Goal: Information Seeking & Learning: Find specific fact

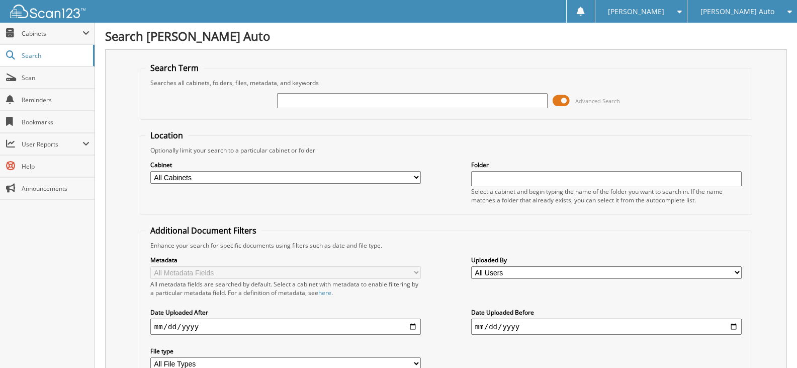
click at [315, 101] on input "text" at bounding box center [412, 100] width 271 height 15
type input "285377"
drag, startPoint x: 374, startPoint y: 104, endPoint x: 215, endPoint y: 101, distance: 158.9
click at [215, 101] on div "285377 Advanced Search" at bounding box center [445, 100] width 601 height 27
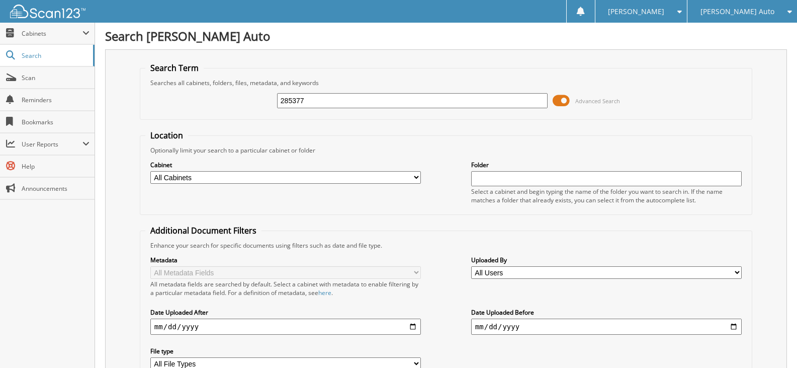
drag, startPoint x: 339, startPoint y: 103, endPoint x: 248, endPoint y: 99, distance: 90.6
click at [248, 99] on div "285377 Advanced Search" at bounding box center [445, 100] width 601 height 27
type input "C07614"
drag, startPoint x: 360, startPoint y: 103, endPoint x: 169, endPoint y: 112, distance: 191.3
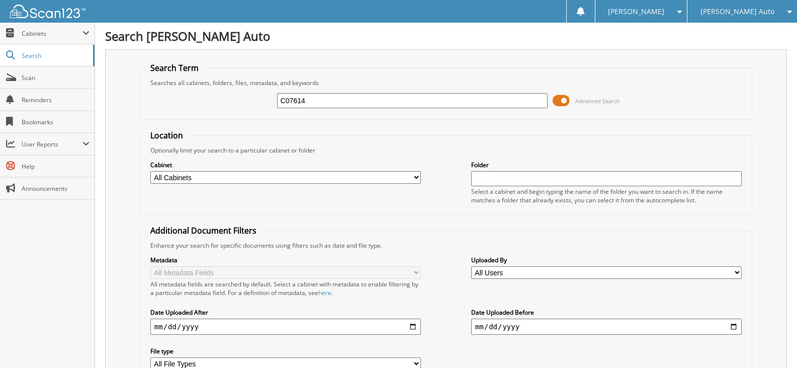
click at [169, 112] on div "C07614 Advanced Search" at bounding box center [445, 100] width 601 height 27
type input "018742"
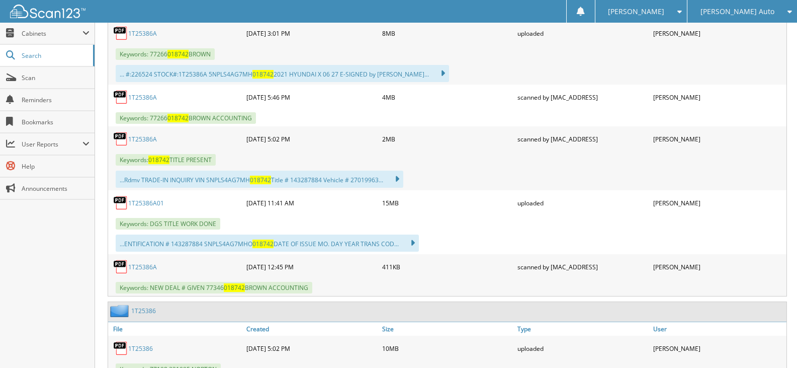
scroll to position [654, 0]
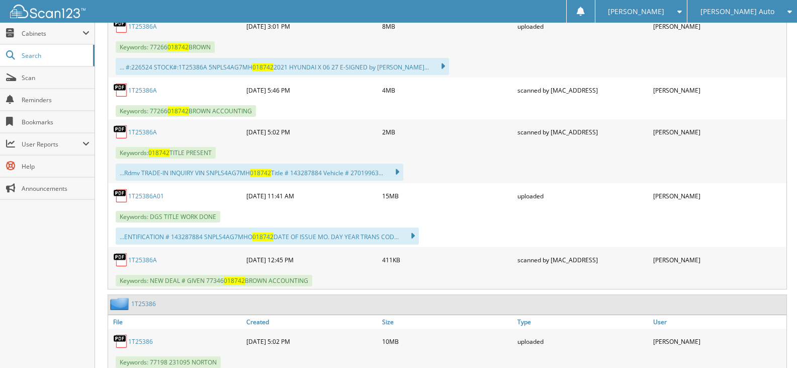
click at [151, 197] on link "1T25386A01" at bounding box center [146, 196] width 36 height 9
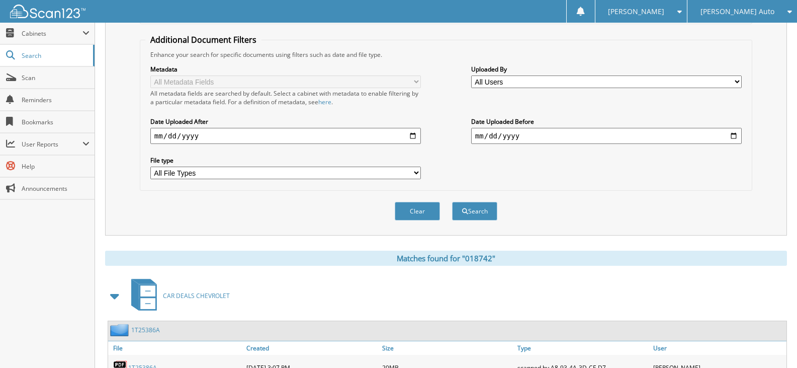
scroll to position [50, 0]
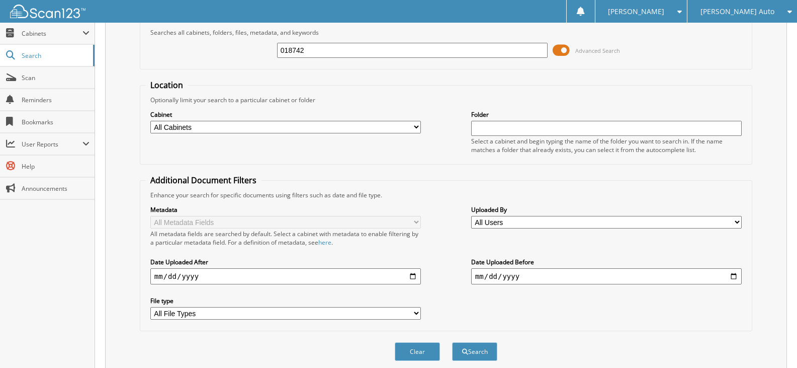
drag, startPoint x: 316, startPoint y: 47, endPoint x: 202, endPoint y: 46, distance: 114.6
click at [207, 50] on div "018742 Advanced Search" at bounding box center [445, 50] width 601 height 27
type input "202476"
click at [452, 342] on button "Search" at bounding box center [474, 351] width 45 height 19
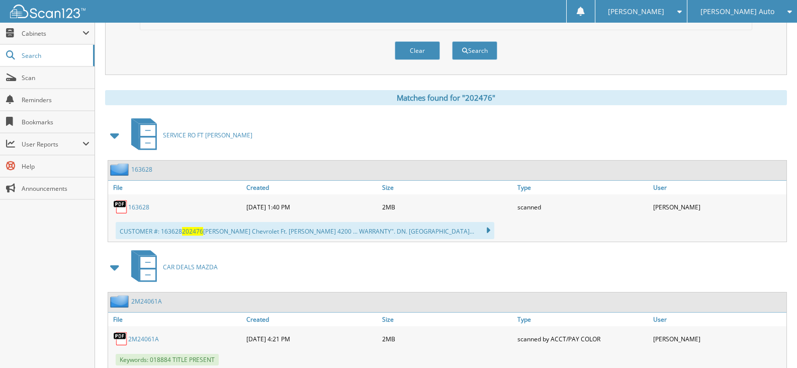
scroll to position [352, 0]
click at [114, 134] on span at bounding box center [115, 134] width 14 height 18
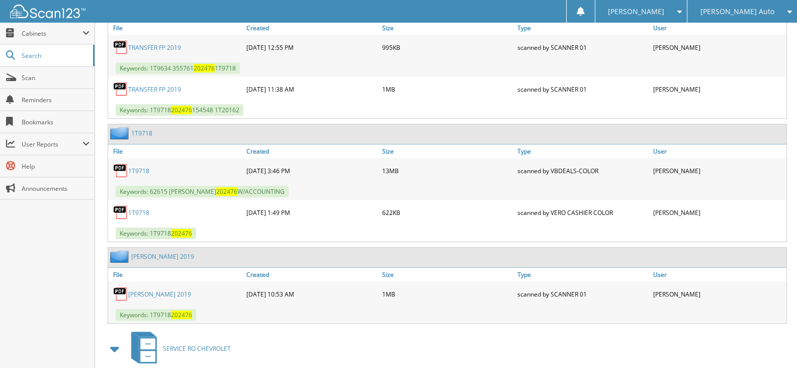
scroll to position [955, 0]
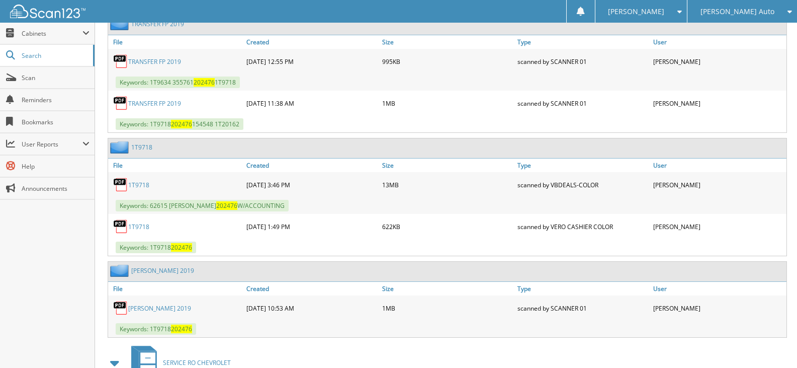
click at [139, 148] on link "1T9718" at bounding box center [141, 147] width 21 height 9
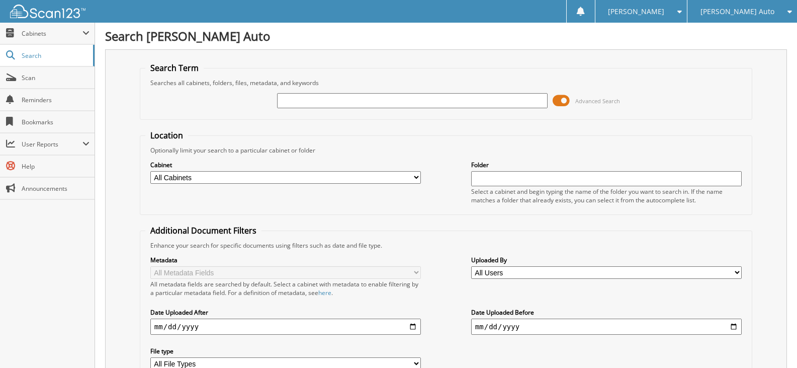
click at [326, 103] on input "text" at bounding box center [412, 100] width 271 height 15
type input "480478"
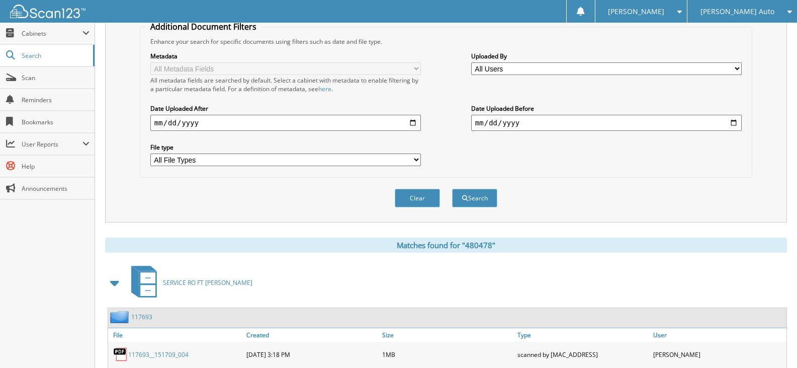
scroll to position [302, 0]
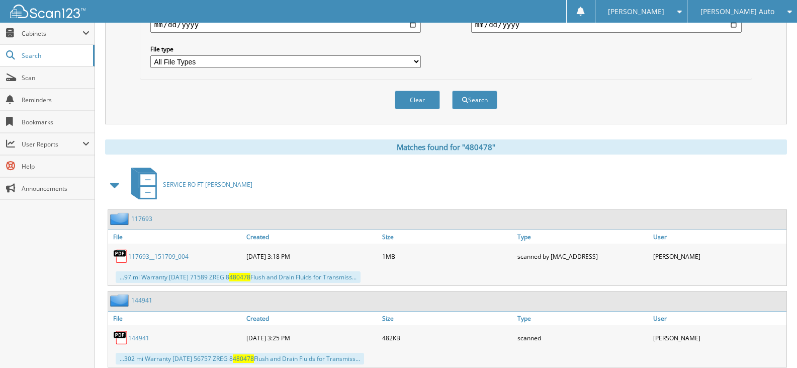
click at [115, 181] on span at bounding box center [115, 184] width 14 height 18
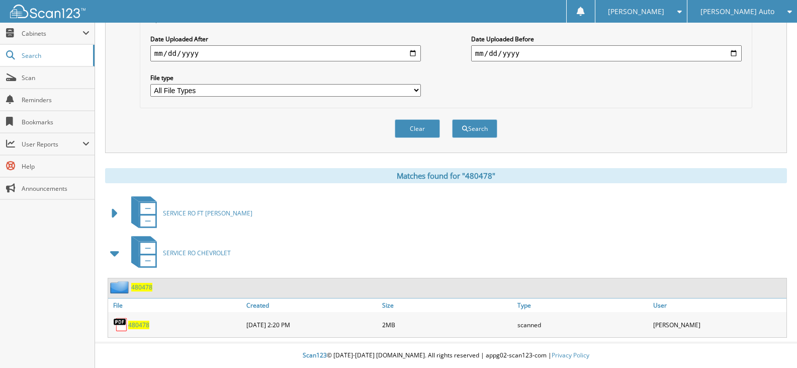
scroll to position [274, 0]
click at [138, 286] on span "480478" at bounding box center [141, 287] width 21 height 9
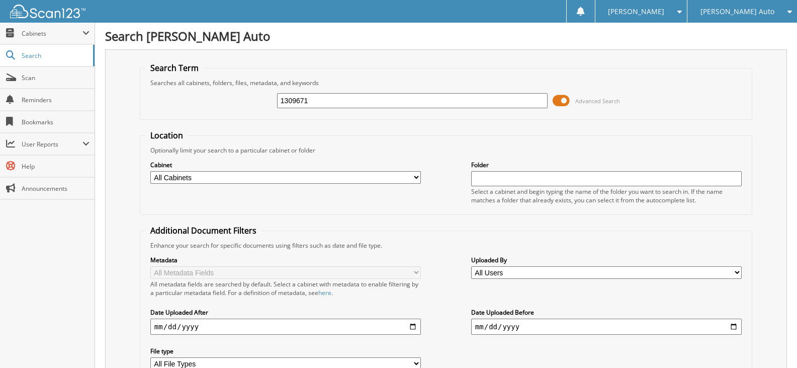
type input "1309671"
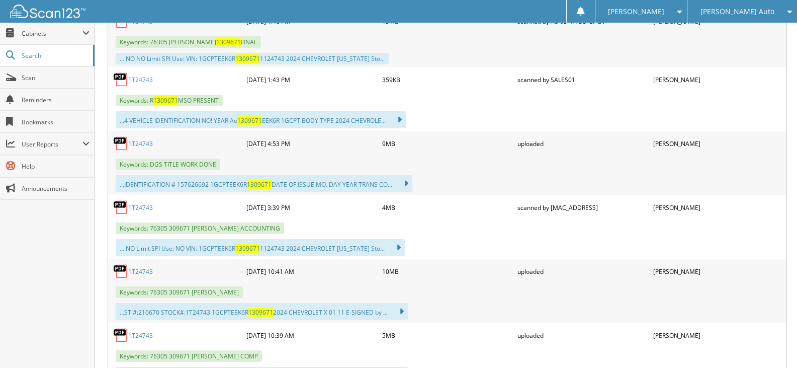
scroll to position [519, 0]
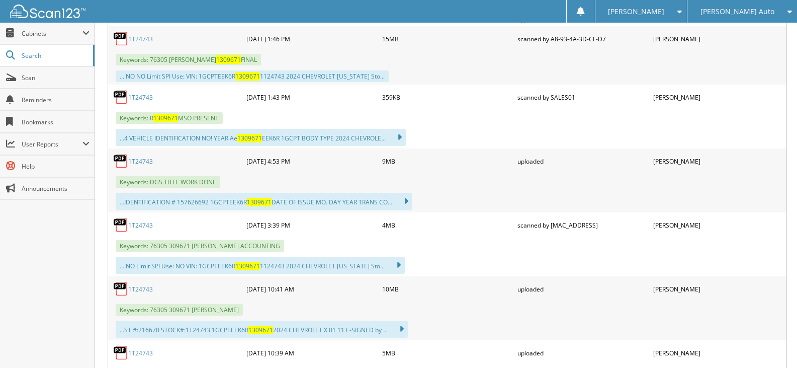
click at [147, 223] on link "1T24743" at bounding box center [140, 225] width 25 height 9
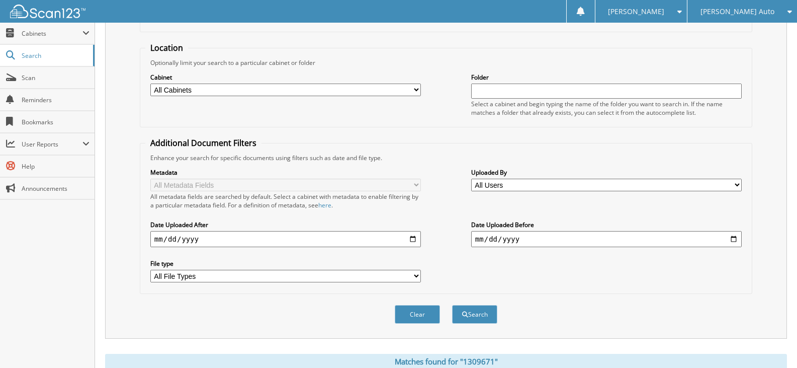
scroll to position [0, 0]
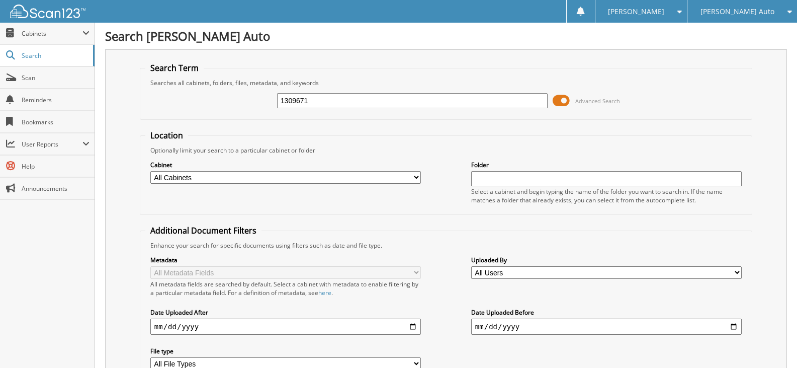
drag, startPoint x: 266, startPoint y: 96, endPoint x: 148, endPoint y: 92, distance: 118.2
click at [148, 92] on div "1309671 Advanced Search" at bounding box center [445, 100] width 601 height 27
type input "516526"
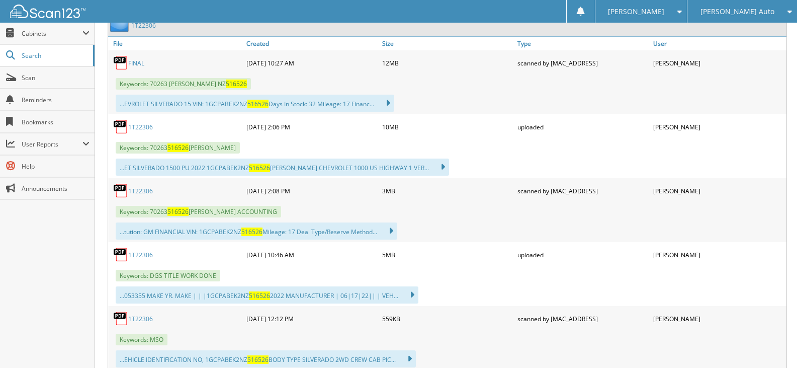
scroll to position [477, 0]
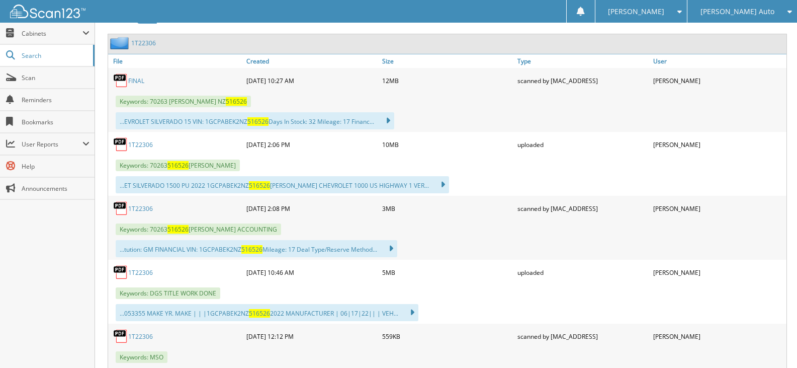
click at [133, 210] on link "1T22306" at bounding box center [140, 208] width 25 height 9
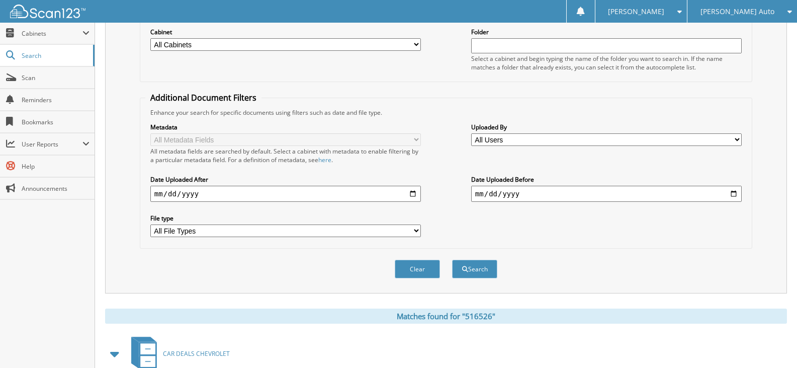
scroll to position [276, 0]
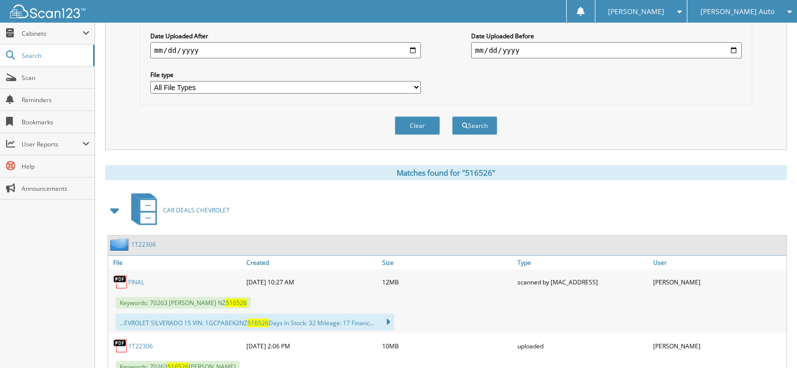
drag, startPoint x: 199, startPoint y: 207, endPoint x: 217, endPoint y: 179, distance: 33.7
click at [199, 207] on span "CAR DEALS CHEVROLET" at bounding box center [196, 210] width 67 height 9
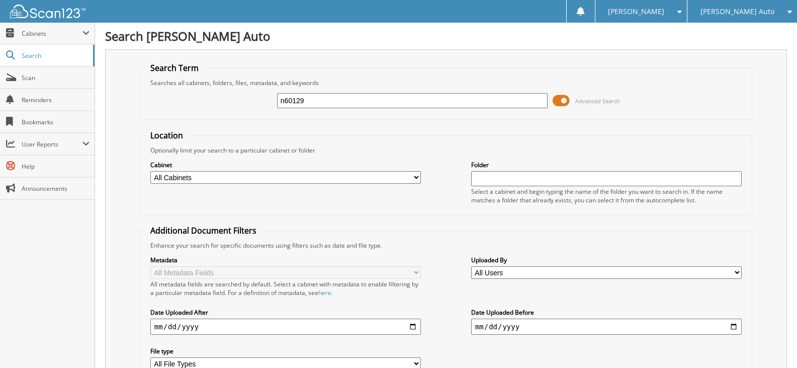
type input "n60129"
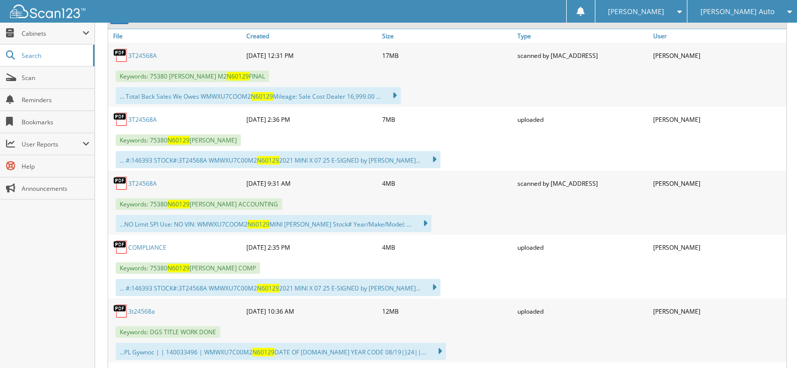
scroll to position [503, 0]
click at [142, 183] on link "3T24568A" at bounding box center [142, 182] width 29 height 9
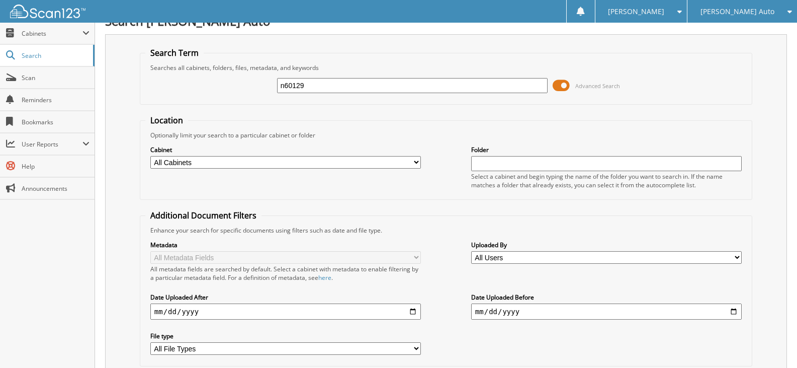
scroll to position [0, 0]
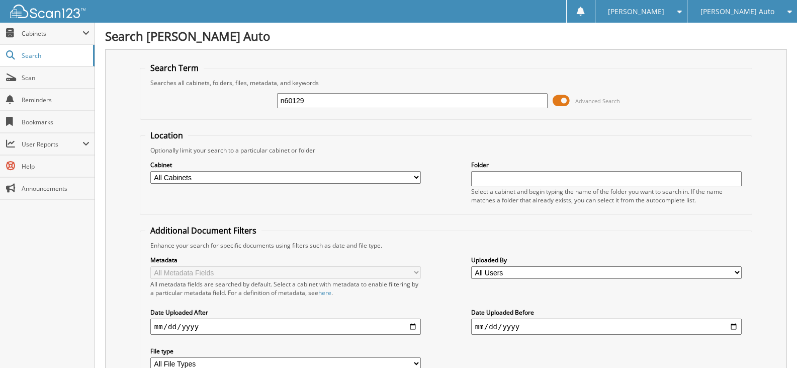
drag, startPoint x: 227, startPoint y: 89, endPoint x: 218, endPoint y: 85, distance: 9.9
click at [220, 86] on fieldset "Search Term Searches all cabinets, folders, files, metadata, and keywords n6012…" at bounding box center [446, 90] width 612 height 57
type input "106296"
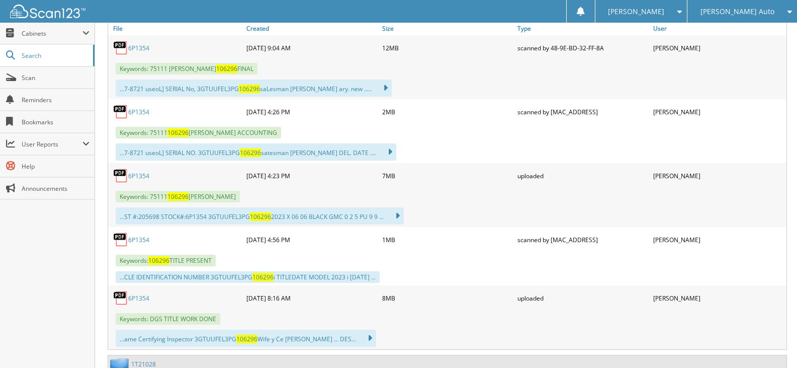
scroll to position [512, 0]
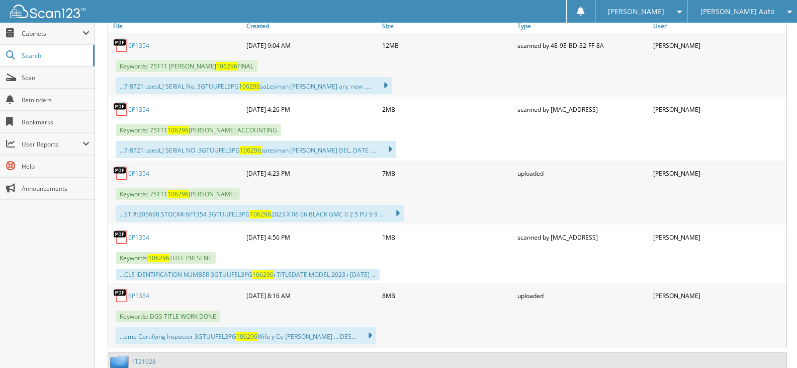
click at [139, 113] on link "6P1354" at bounding box center [138, 109] width 21 height 9
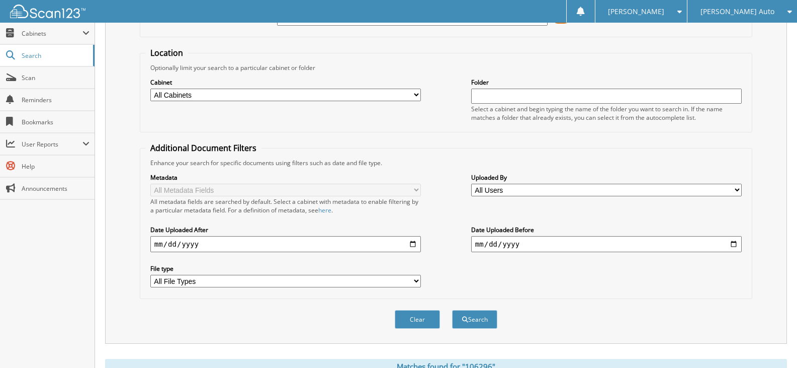
scroll to position [0, 0]
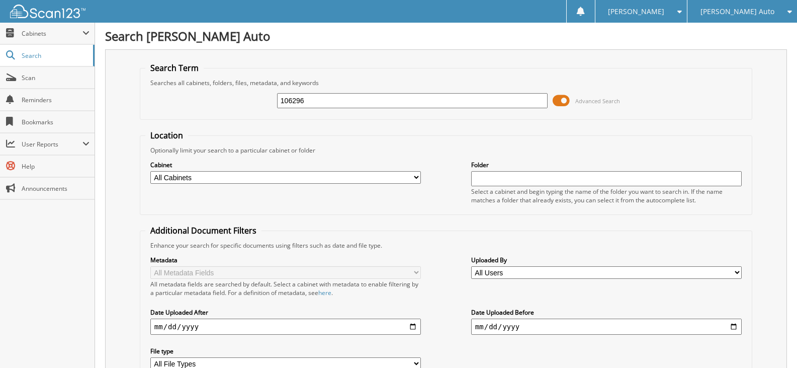
drag, startPoint x: 316, startPoint y: 104, endPoint x: 219, endPoint y: 100, distance: 97.1
click at [219, 100] on div "106296 Advanced Search" at bounding box center [445, 100] width 601 height 27
type input "174384"
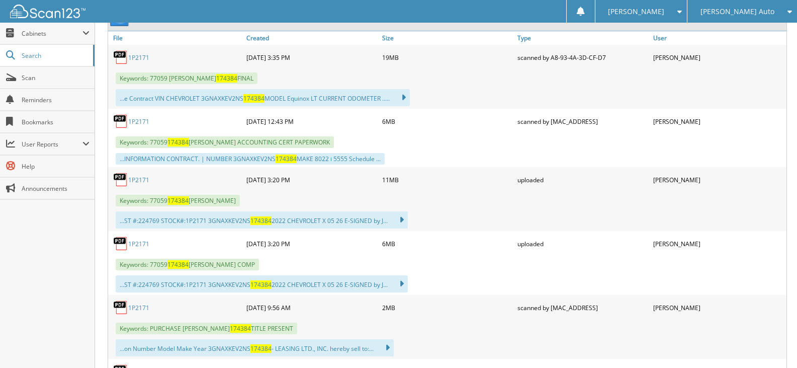
scroll to position [503, 0]
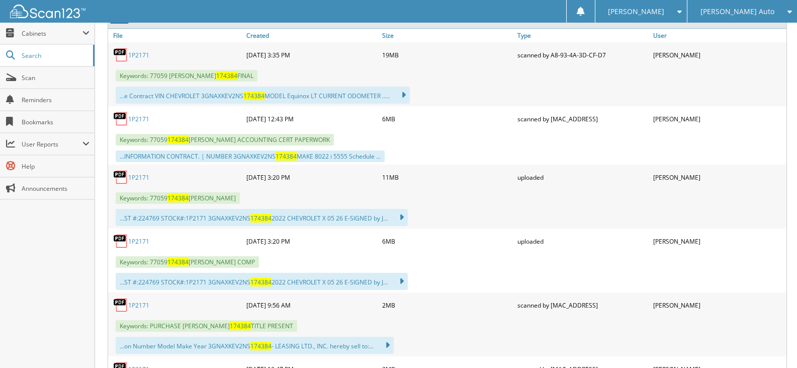
click at [144, 121] on link "1P2171" at bounding box center [138, 119] width 21 height 9
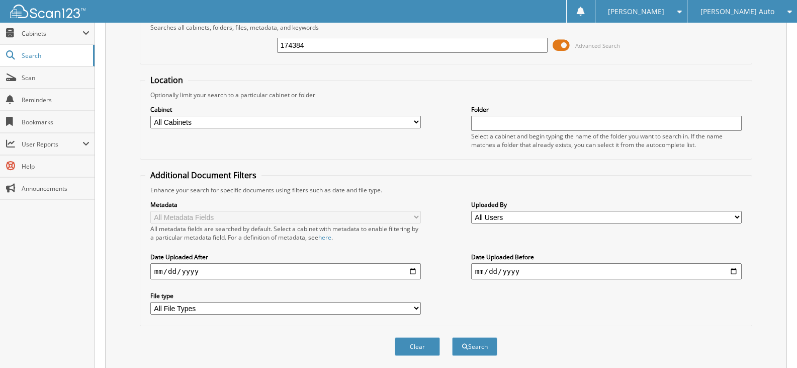
scroll to position [0, 0]
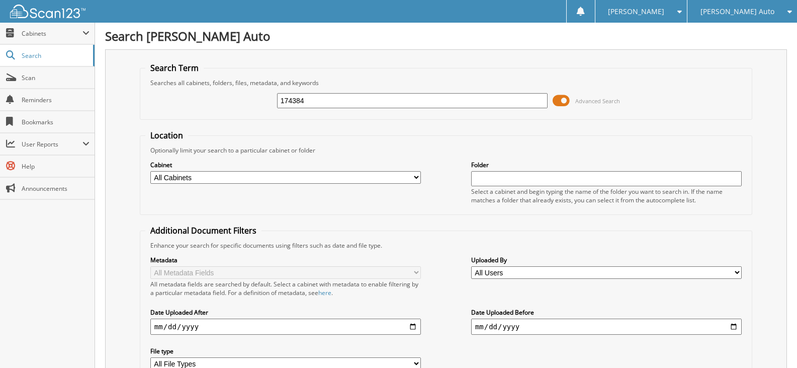
drag, startPoint x: 313, startPoint y: 96, endPoint x: 225, endPoint y: 96, distance: 88.0
click at [225, 96] on div "174384 Advanced Search" at bounding box center [445, 100] width 601 height 27
type input "340339"
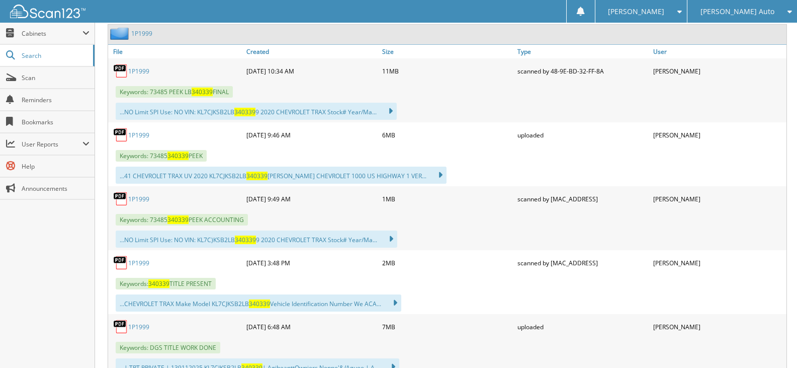
scroll to position [503, 0]
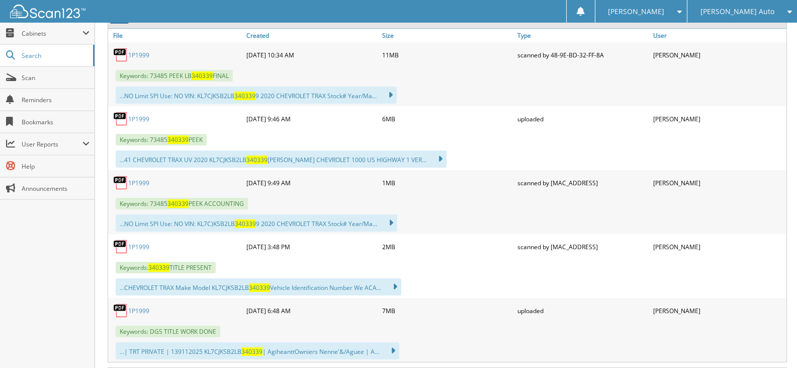
click at [140, 182] on link "1P1999" at bounding box center [138, 182] width 21 height 9
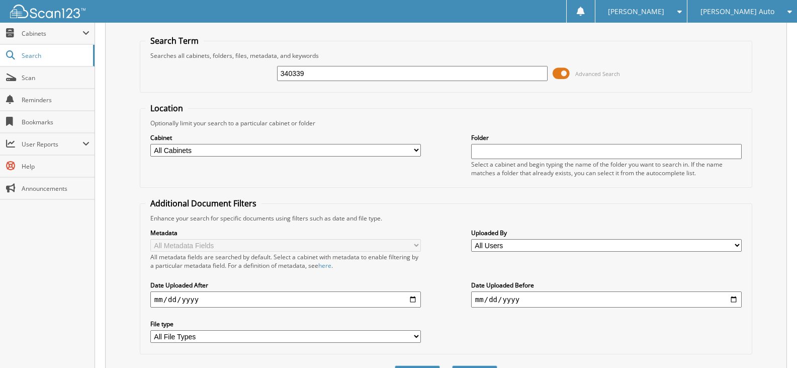
scroll to position [0, 0]
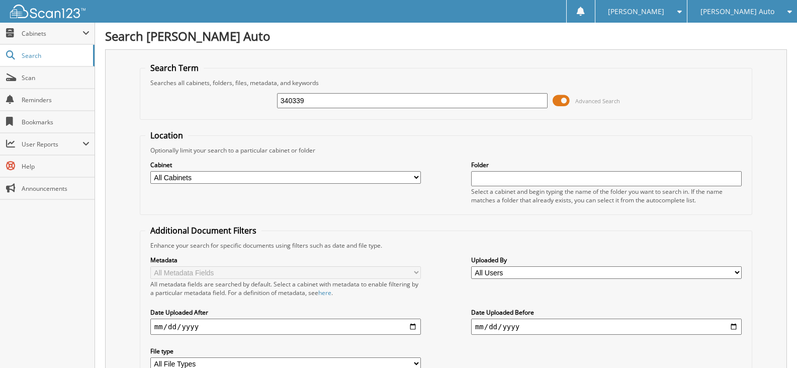
drag, startPoint x: 301, startPoint y: 102, endPoint x: 310, endPoint y: 97, distance: 10.2
click at [273, 94] on div "340339 Advanced Search" at bounding box center [445, 100] width 601 height 27
drag, startPoint x: 311, startPoint y: 97, endPoint x: 222, endPoint y: 94, distance: 88.5
click at [222, 94] on div "340339 Advanced Search" at bounding box center [445, 100] width 601 height 27
type input "4"
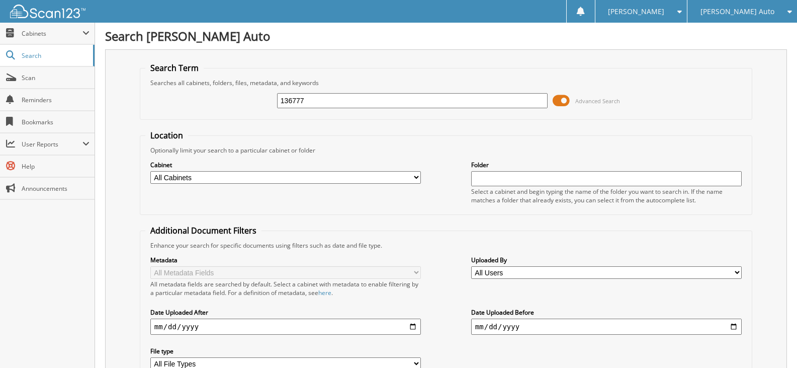
type input "136777"
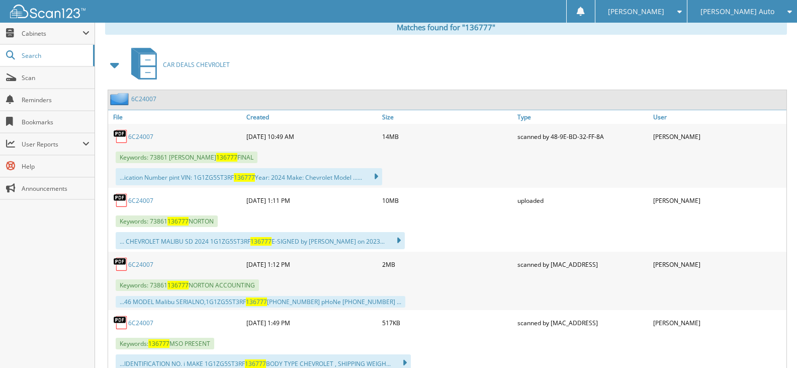
scroll to position [453, 0]
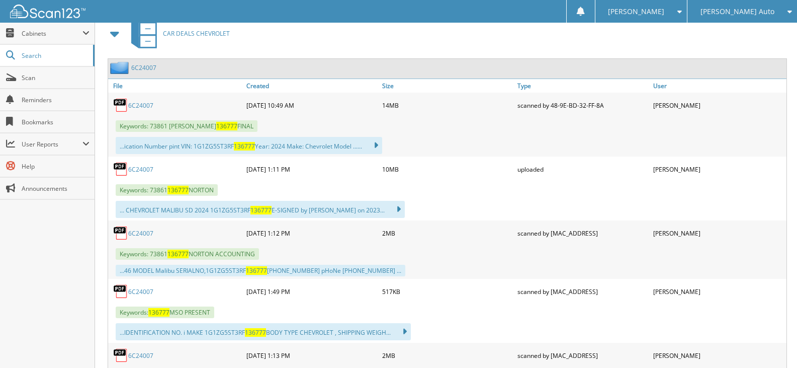
click at [147, 234] on link "6C24007" at bounding box center [140, 233] width 25 height 9
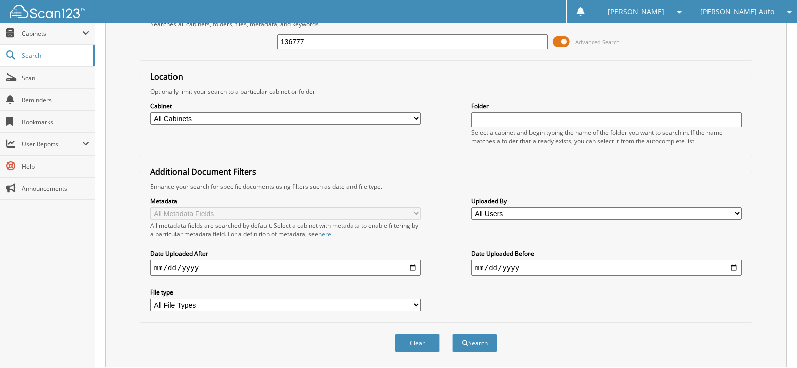
scroll to position [0, 0]
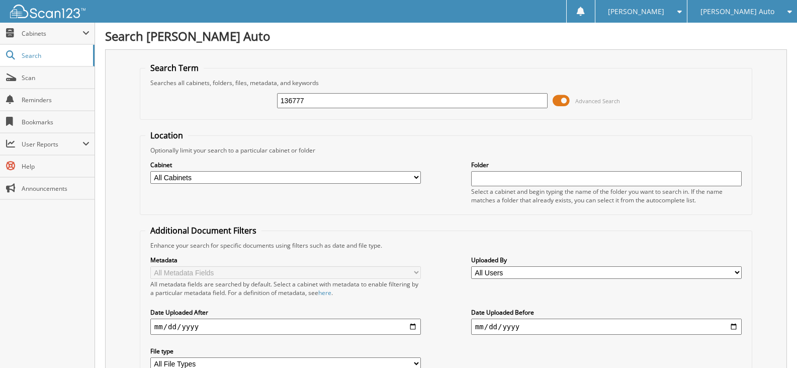
drag, startPoint x: 358, startPoint y: 96, endPoint x: 137, endPoint y: 105, distance: 220.9
click at [137, 105] on div "Search Term Searches all cabinets, folders, files, metadata, and keywords 13677…" at bounding box center [446, 237] width 682 height 377
type input "208945"
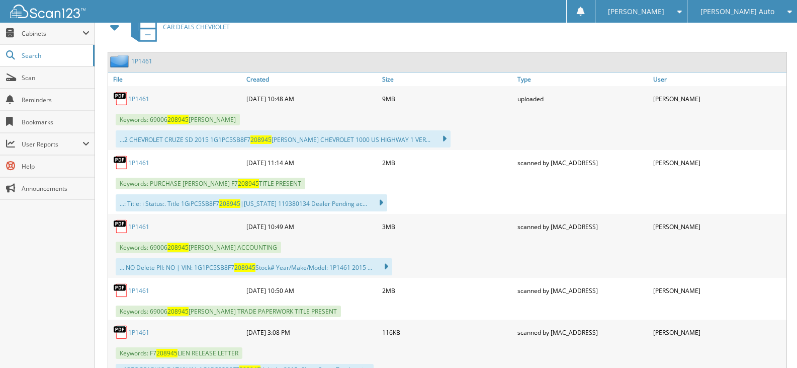
scroll to position [436, 0]
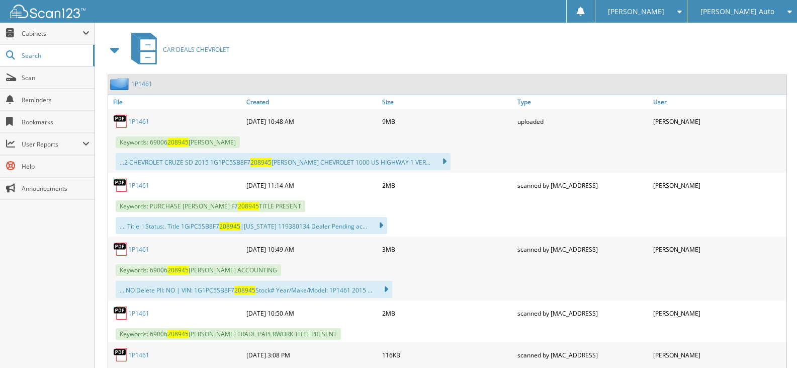
click at [137, 246] on link "1P1461" at bounding box center [138, 249] width 21 height 9
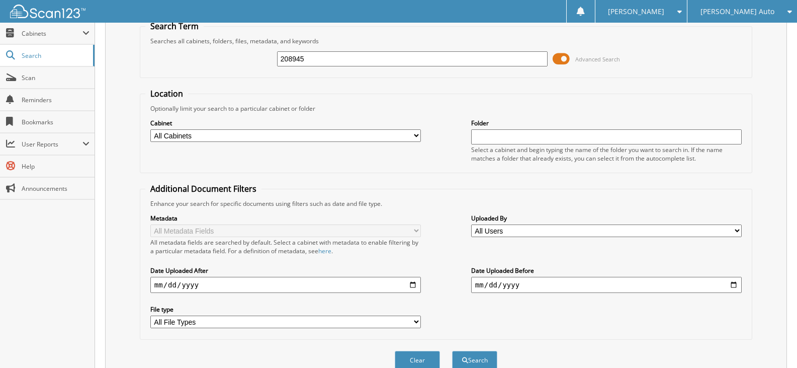
scroll to position [0, 0]
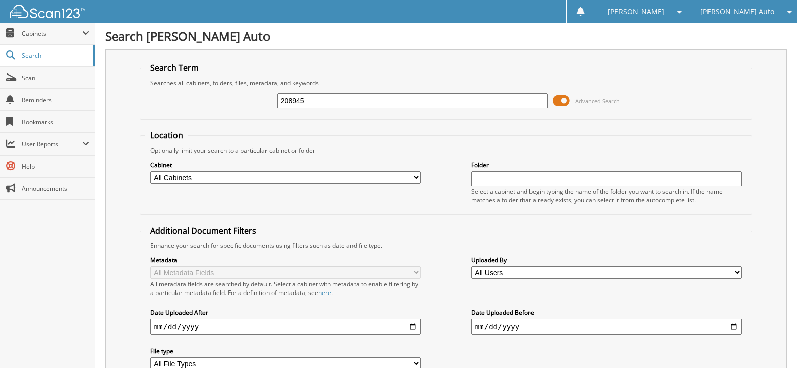
drag, startPoint x: 323, startPoint y: 100, endPoint x: 221, endPoint y: 93, distance: 101.8
click at [221, 93] on div "208945 Advanced Search" at bounding box center [445, 100] width 601 height 27
type input "599115"
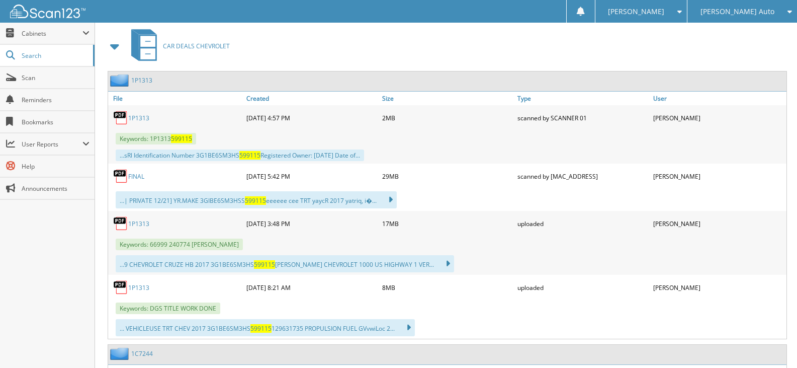
scroll to position [453, 0]
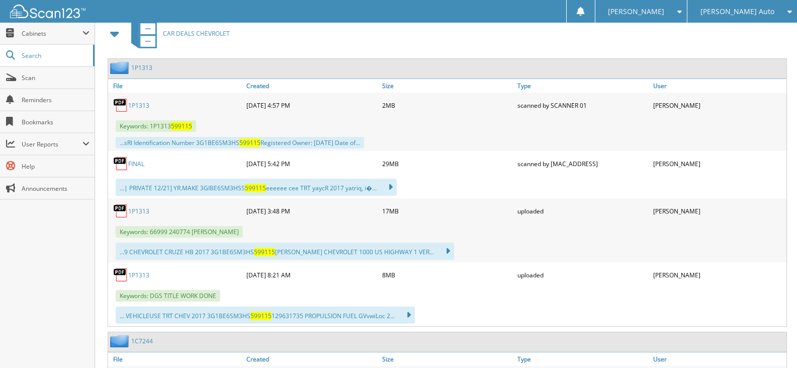
click at [141, 211] on link "1P1313" at bounding box center [138, 211] width 21 height 9
